Goal: Task Accomplishment & Management: Manage account settings

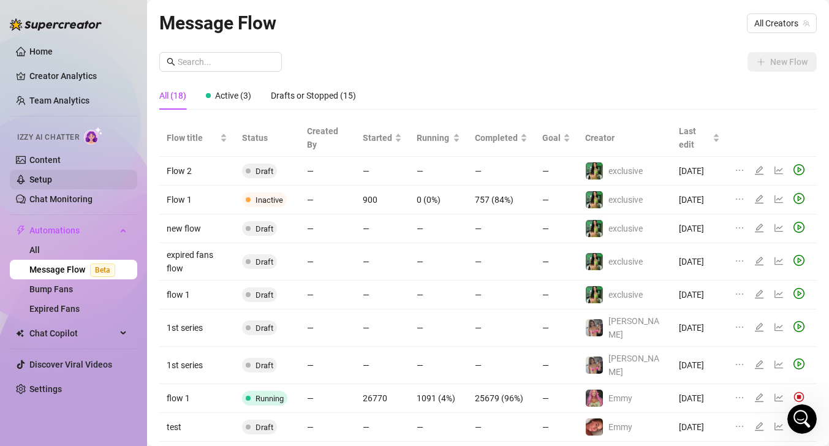
click at [52, 175] on link "Setup" at bounding box center [40, 180] width 23 height 10
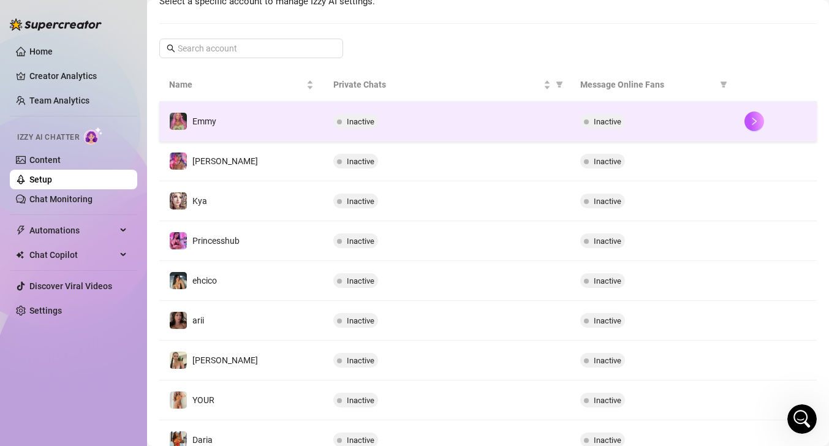
scroll to position [292, 0]
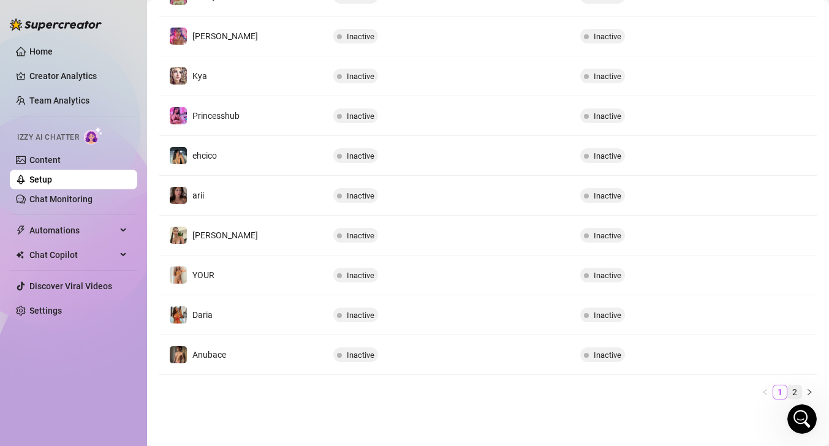
click at [800, 388] on link "2" at bounding box center [794, 391] width 13 height 13
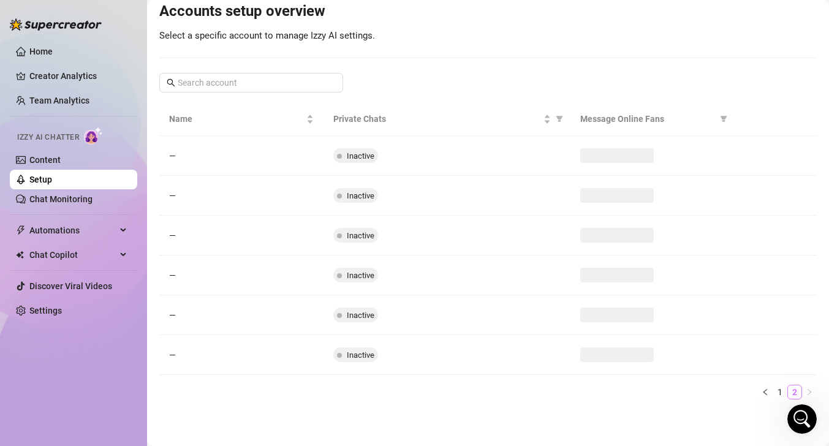
scroll to position [132, 0]
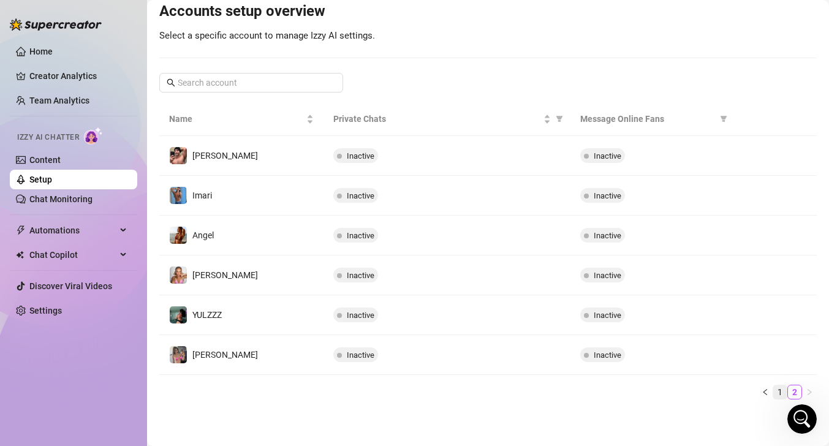
click at [786, 388] on link "1" at bounding box center [779, 391] width 13 height 13
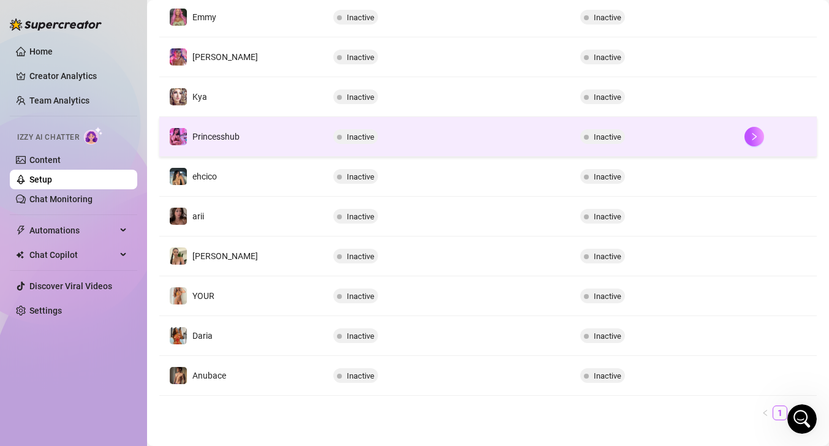
scroll to position [271, 0]
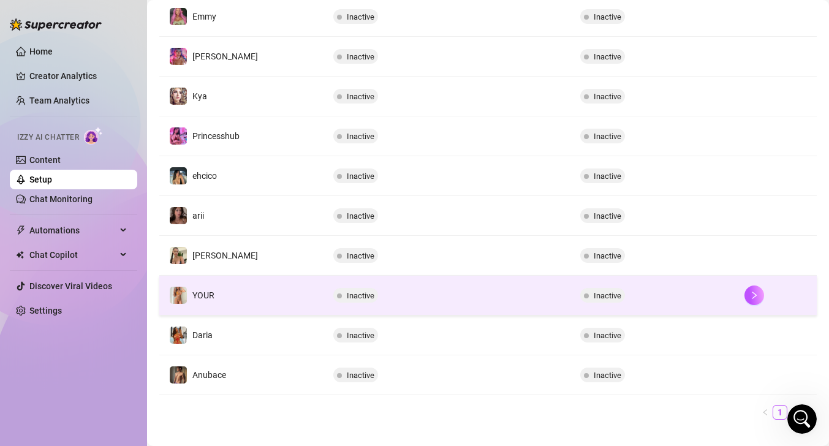
click at [245, 289] on td "YOUR" at bounding box center [241, 296] width 164 height 40
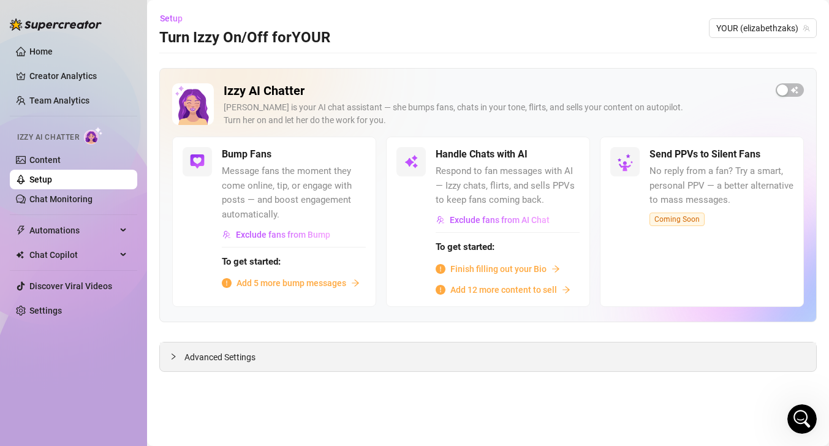
click at [262, 352] on div "Advanced Settings" at bounding box center [488, 356] width 656 height 29
click at [785, 93] on div "button" at bounding box center [782, 90] width 11 height 11
click at [790, 90] on button "button" at bounding box center [790, 89] width 28 height 13
click at [220, 368] on div "Advanced Settings" at bounding box center [488, 356] width 656 height 29
click at [219, 360] on span "Advanced Settings" at bounding box center [219, 356] width 71 height 13
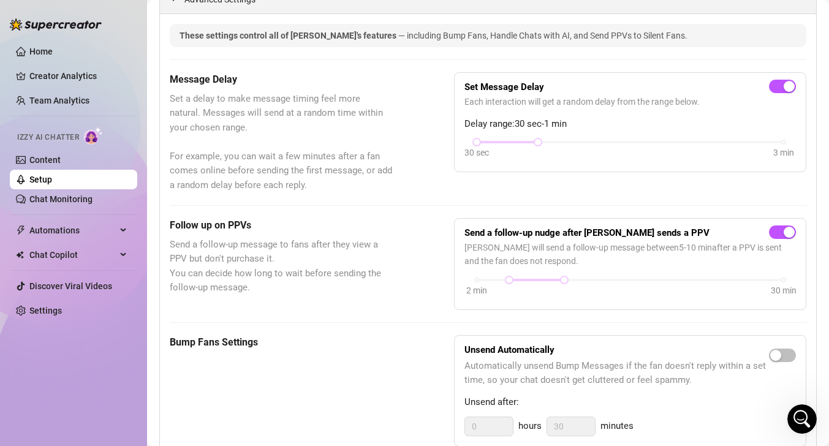
scroll to position [357, 0]
click at [222, 349] on h5 "Bump Fans Settings" at bounding box center [281, 343] width 223 height 15
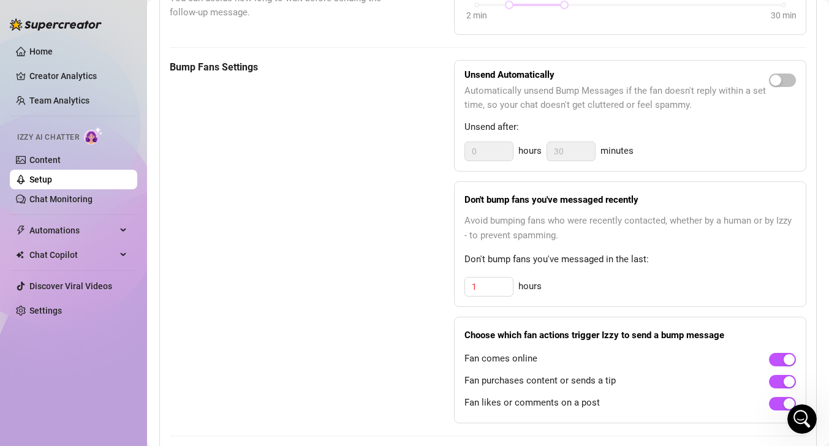
scroll to position [646, 0]
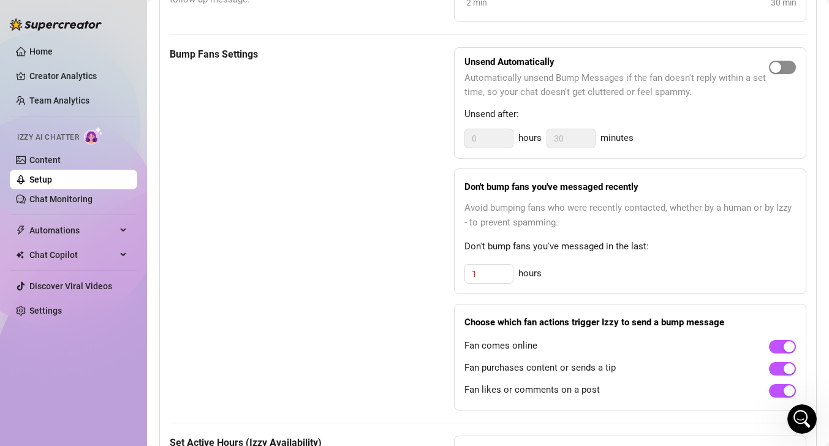
click at [780, 66] on div "button" at bounding box center [775, 67] width 11 height 11
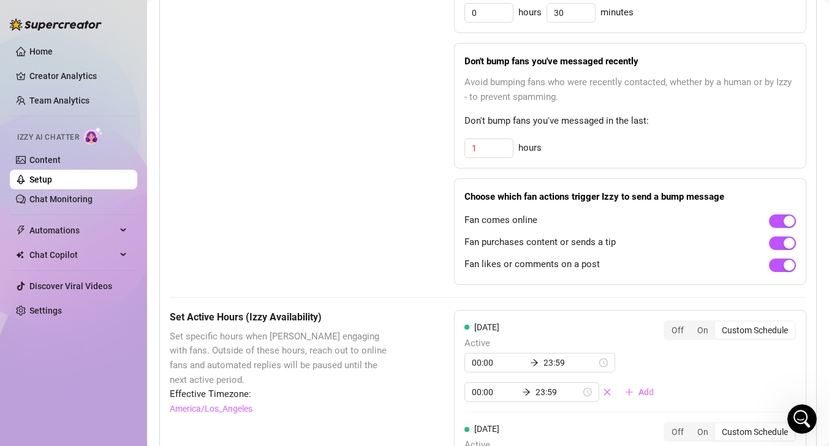
scroll to position [822, 0]
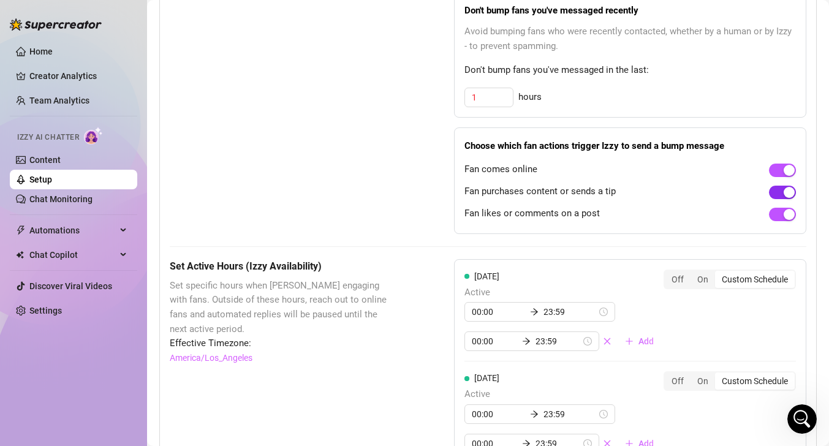
click at [784, 192] on div "button" at bounding box center [789, 192] width 11 height 11
click at [786, 214] on div "button" at bounding box center [789, 214] width 11 height 11
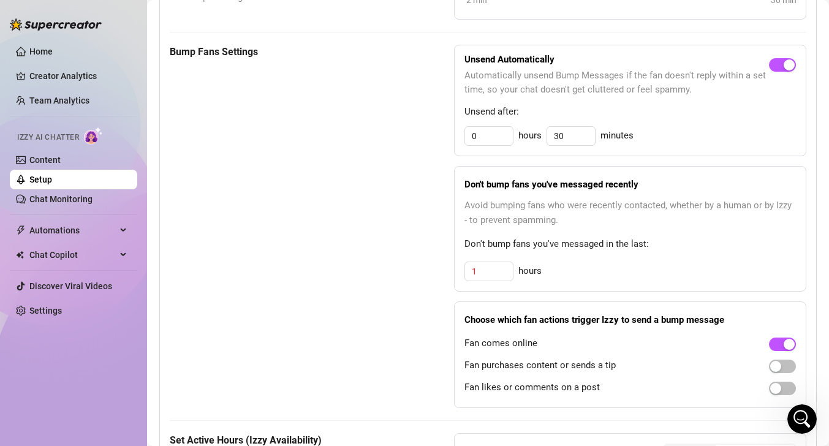
scroll to position [648, 0]
click at [782, 64] on span "button" at bounding box center [782, 65] width 27 height 13
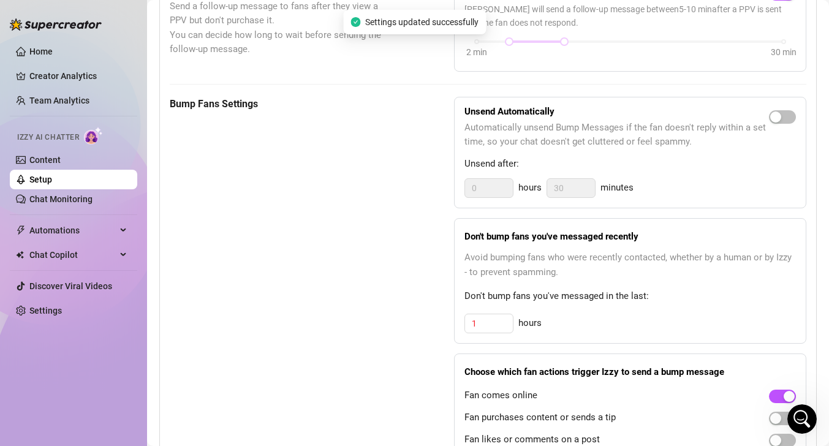
scroll to position [694, 0]
